Goal: Transaction & Acquisition: Purchase product/service

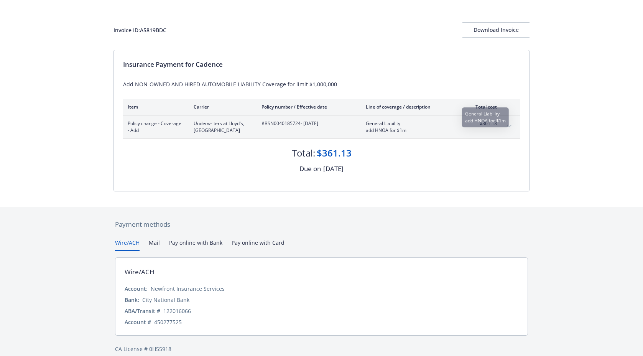
scroll to position [39, 0]
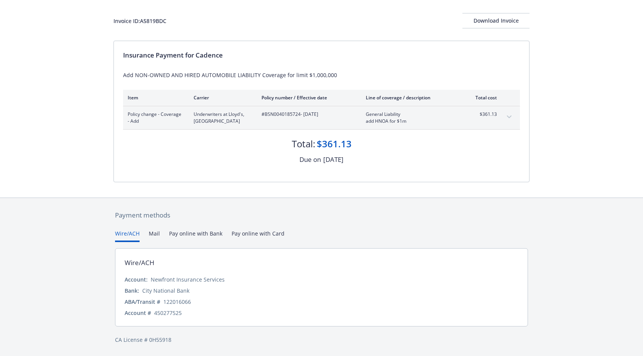
click at [217, 234] on button "Pay online with Bank" at bounding box center [195, 235] width 53 height 13
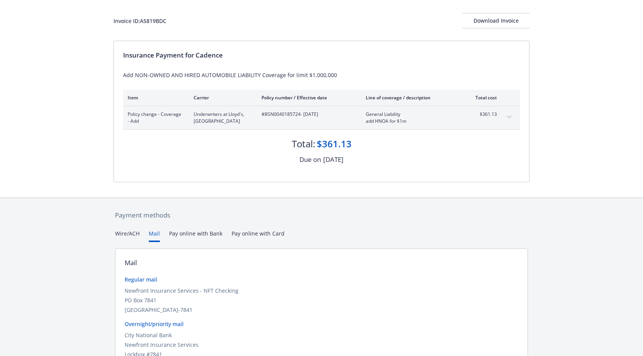
click at [158, 233] on button "Mail" at bounding box center [154, 235] width 11 height 13
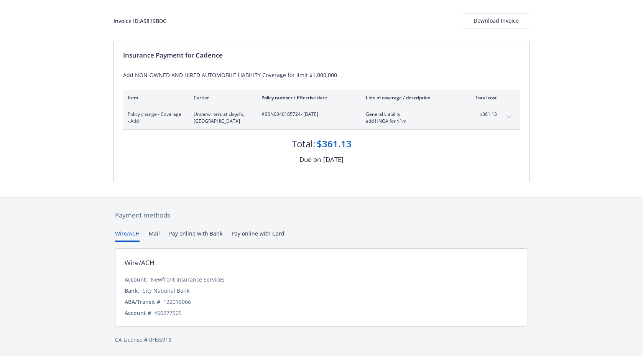
click at [121, 233] on button "Wire/ACH" at bounding box center [127, 235] width 25 height 13
click at [172, 313] on div "450277525" at bounding box center [168, 312] width 28 height 8
click at [172, 312] on div "450277525" at bounding box center [168, 312] width 28 height 8
copy div "450277525"
click at [180, 299] on div "122016066" at bounding box center [177, 301] width 28 height 8
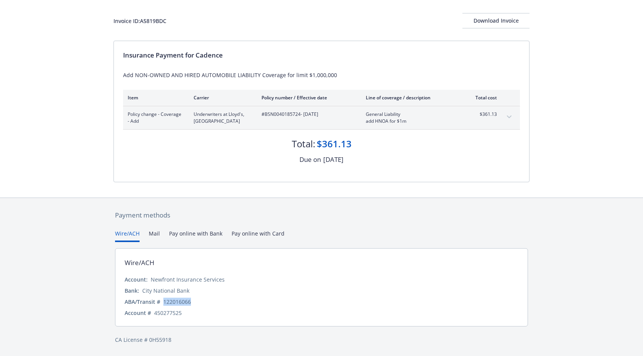
click at [180, 299] on div "122016066" at bounding box center [177, 301] width 28 height 8
copy div "122016066"
click at [171, 312] on div "450277525" at bounding box center [168, 312] width 28 height 8
copy div "450277525"
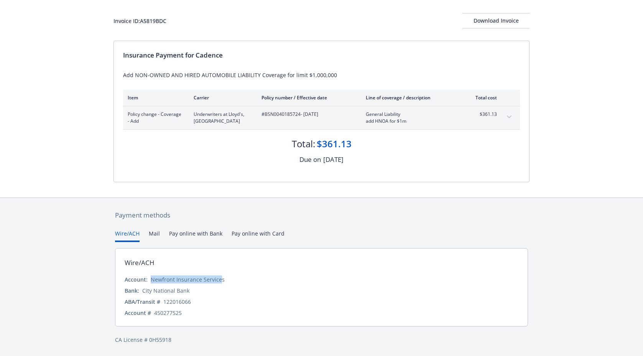
drag, startPoint x: 220, startPoint y: 279, endPoint x: 151, endPoint y: 280, distance: 68.6
click at [151, 280] on div "Newfront Insurance Services" at bounding box center [188, 279] width 74 height 8
drag, startPoint x: 151, startPoint y: 280, endPoint x: 225, endPoint y: 279, distance: 74.7
click at [225, 279] on div "Account: Newfront Insurance Services" at bounding box center [322, 279] width 394 height 8
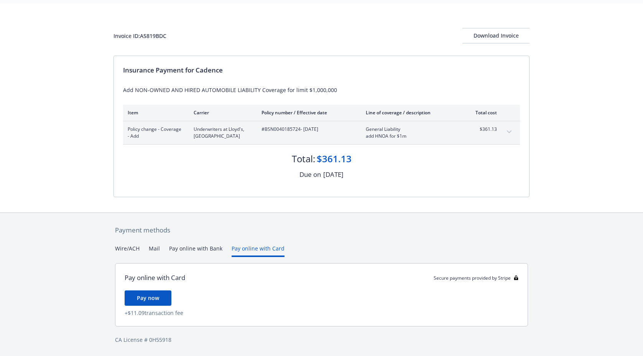
scroll to position [24, 0]
drag, startPoint x: 249, startPoint y: 234, endPoint x: 245, endPoint y: 234, distance: 4.2
click at [249, 234] on div "Payment methods Wire/ACH Mail Pay online with Bank Pay online with Card Pay onl…" at bounding box center [321, 284] width 416 height 143
click at [204, 233] on div "Payment methods" at bounding box center [321, 230] width 413 height 10
click at [202, 242] on div "Payment methods Wire/ACH Mail Pay online with Bank Pay online with Card Pay onl…" at bounding box center [321, 284] width 416 height 143
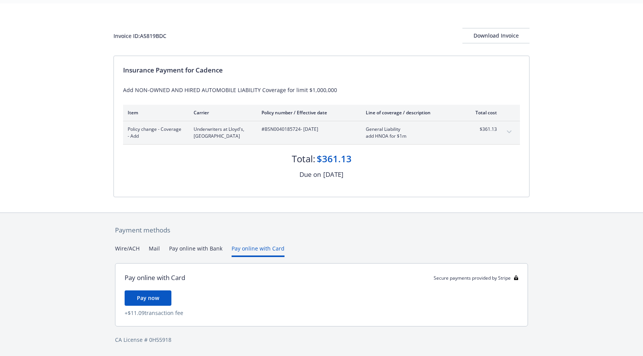
click at [202, 251] on button "Pay online with Bank" at bounding box center [195, 250] width 53 height 13
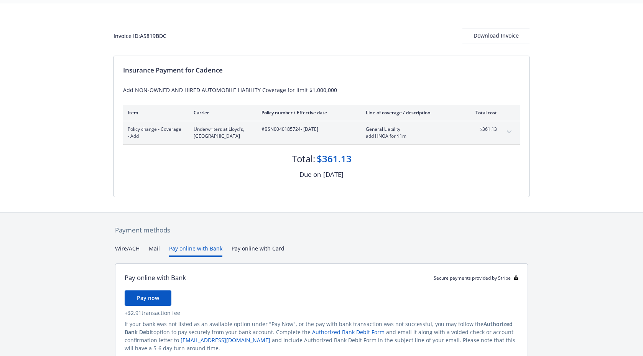
scroll to position [59, 0]
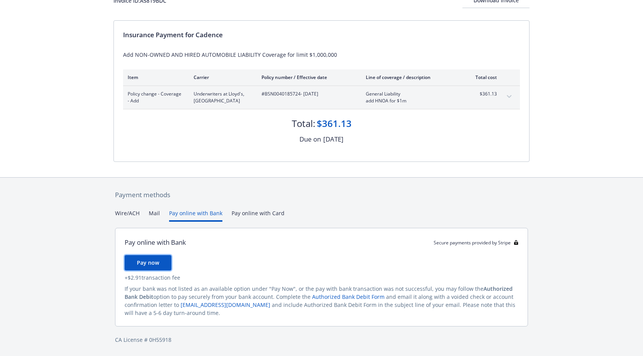
click at [150, 262] on span "Pay now" at bounding box center [148, 262] width 22 height 7
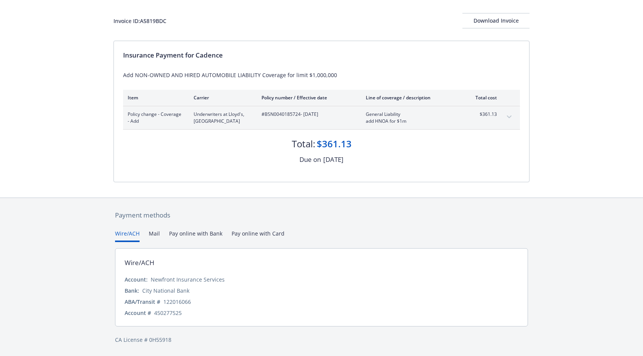
scroll to position [39, 0]
click at [136, 213] on div "Payment methods Wire/ACH Mail Pay online with Bank Pay online with Card Wire/AC…" at bounding box center [321, 277] width 416 height 158
drag, startPoint x: 208, startPoint y: 280, endPoint x: 230, endPoint y: 280, distance: 22.2
click at [208, 280] on div "Newfront Insurance Services" at bounding box center [188, 279] width 74 height 8
drag, startPoint x: 213, startPoint y: 280, endPoint x: 157, endPoint y: 279, distance: 56.3
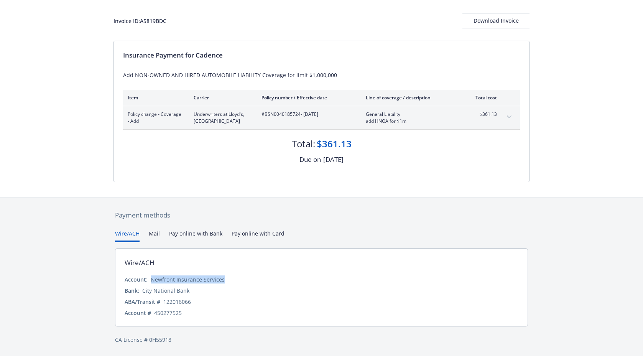
click at [148, 280] on div "Account: Newfront Insurance Services" at bounding box center [322, 279] width 394 height 8
copy div "Newfront Insurance Services"
click at [485, 19] on div "Download Invoice" at bounding box center [495, 20] width 67 height 15
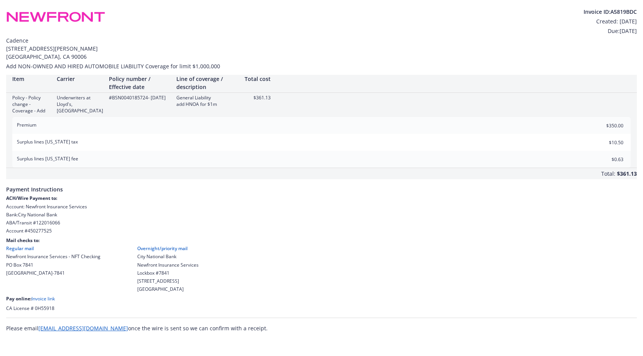
scroll to position [0, 0]
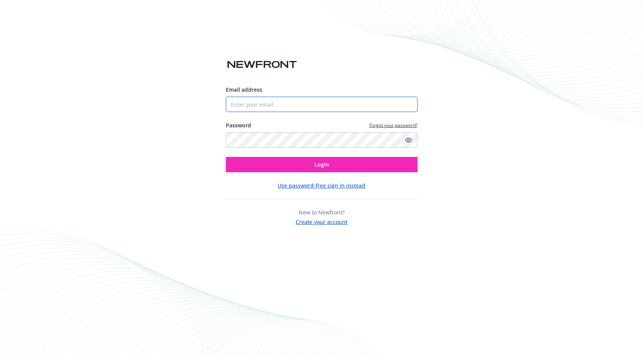
click at [304, 100] on input "Email address" at bounding box center [322, 104] width 192 height 15
type input "[EMAIL_ADDRESS][DOMAIN_NAME]"
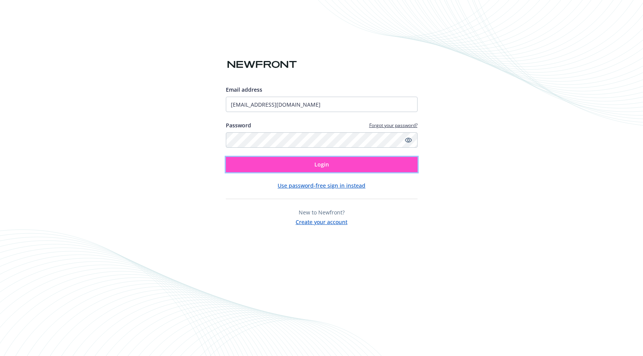
click at [296, 163] on button "Login" at bounding box center [322, 164] width 192 height 15
